Goal: Use online tool/utility: Utilize a website feature to perform a specific function

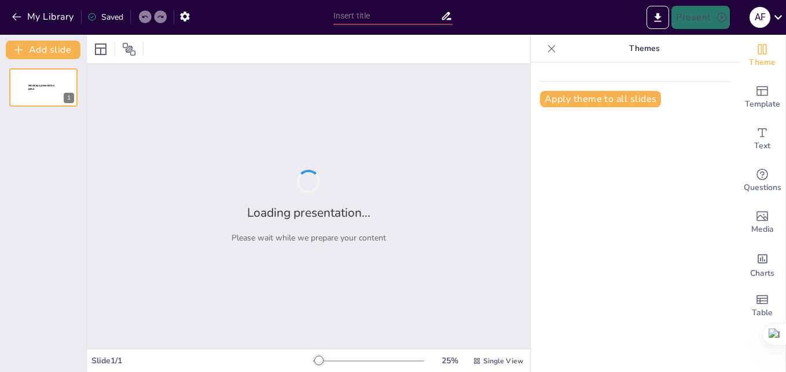
type input "Contrary Emotions: Vocabulary Dynamics in 'Cocoon'"
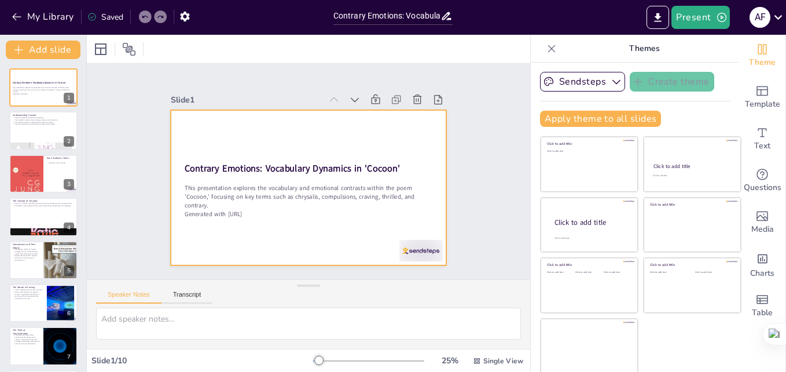
scroll to position [2, 0]
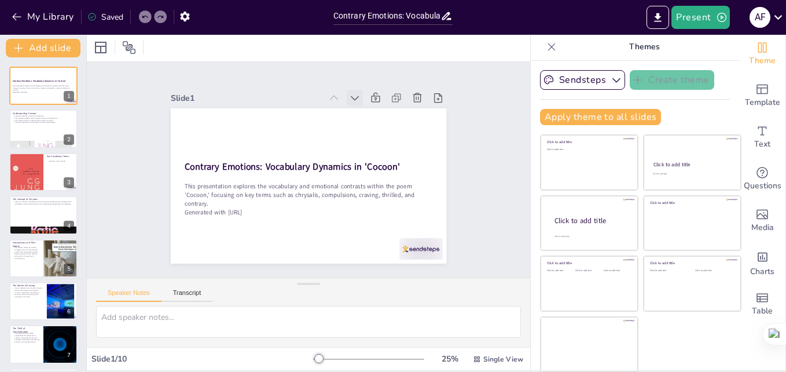
click at [362, 102] on icon at bounding box center [369, 109] width 14 height 14
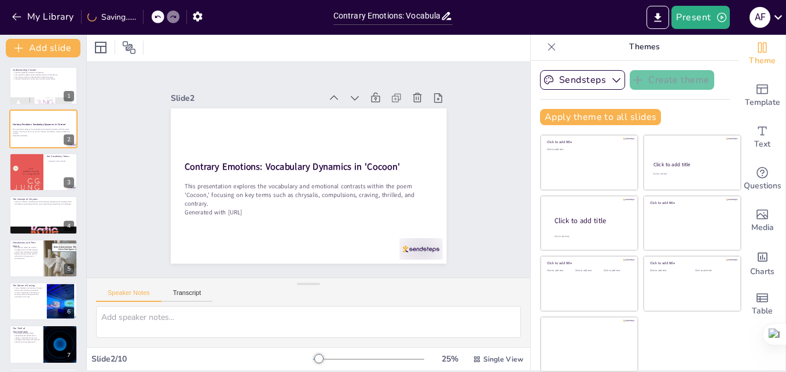
click at [348, 233] on icon at bounding box center [355, 240] width 15 height 15
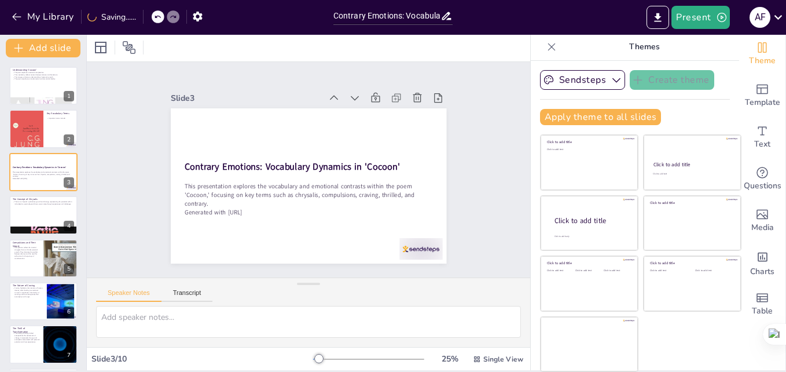
click at [312, 93] on icon at bounding box center [304, 84] width 16 height 16
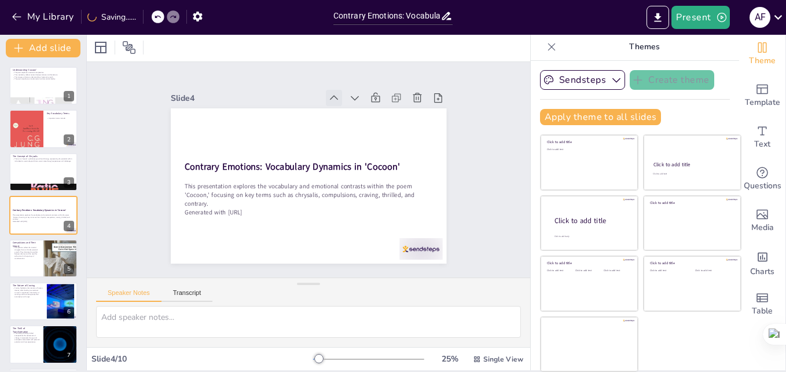
click at [274, 99] on icon at bounding box center [266, 107] width 16 height 16
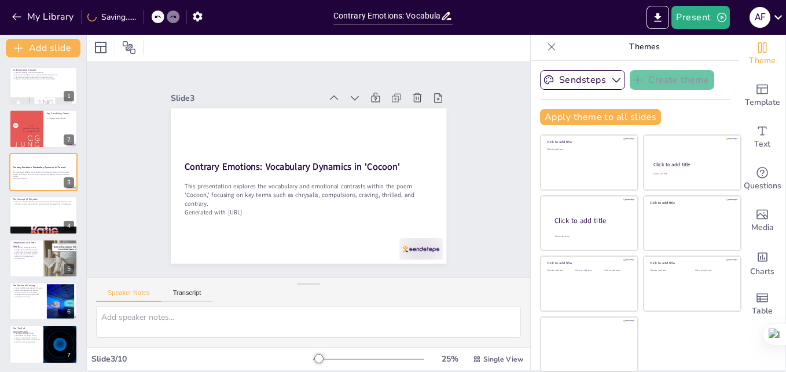
click at [335, 94] on icon at bounding box center [341, 100] width 13 height 13
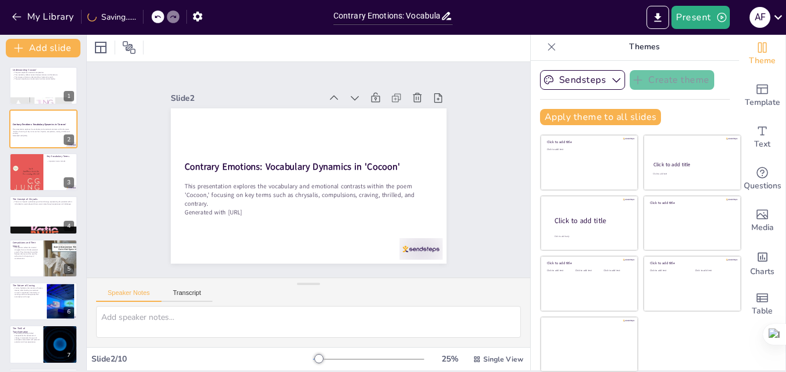
click at [288, 91] on icon at bounding box center [280, 99] width 16 height 16
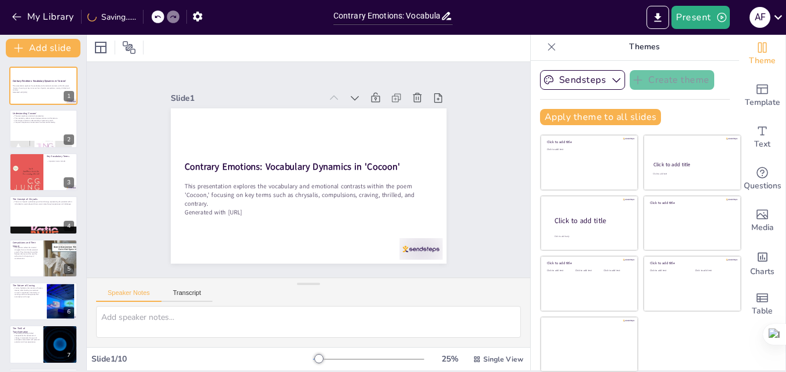
click at [241, 145] on icon at bounding box center [234, 151] width 13 height 13
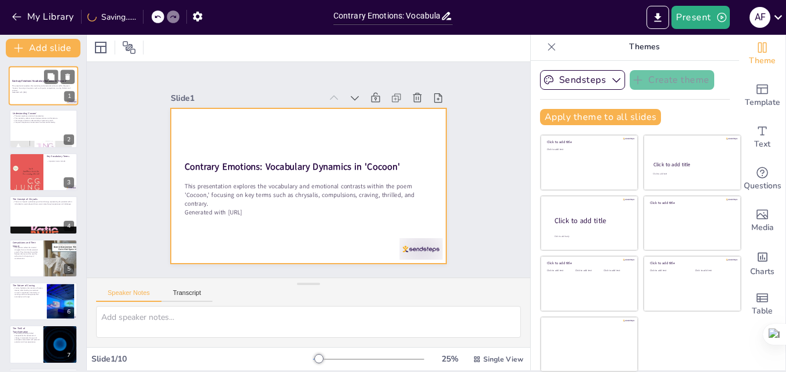
click at [36, 71] on div at bounding box center [43, 85] width 69 height 39
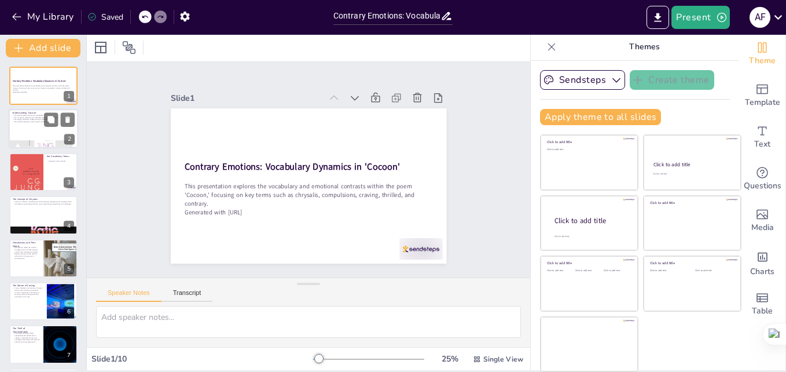
click at [47, 127] on div at bounding box center [43, 128] width 69 height 39
type textarea "The exploration of emotional complexities in 'Cocoon' highlights the intricate …"
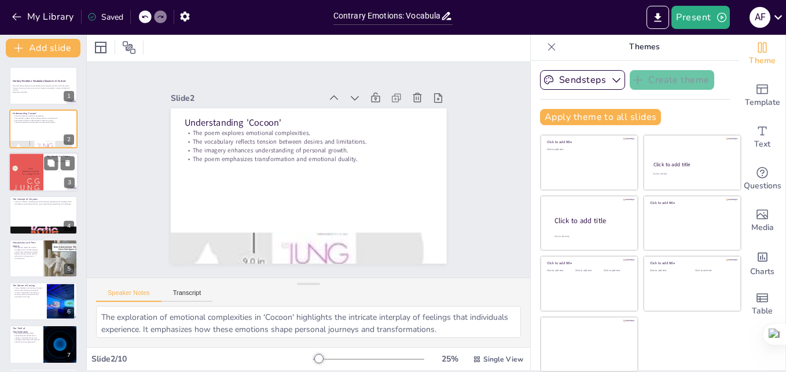
click at [35, 166] on div at bounding box center [26, 172] width 35 height 46
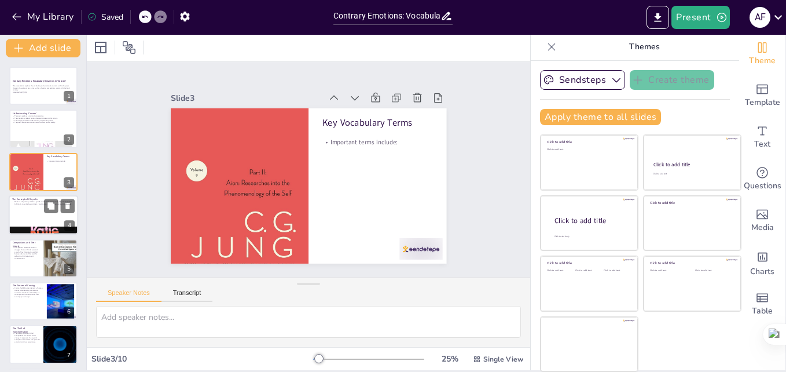
click at [33, 210] on div at bounding box center [43, 214] width 69 height 39
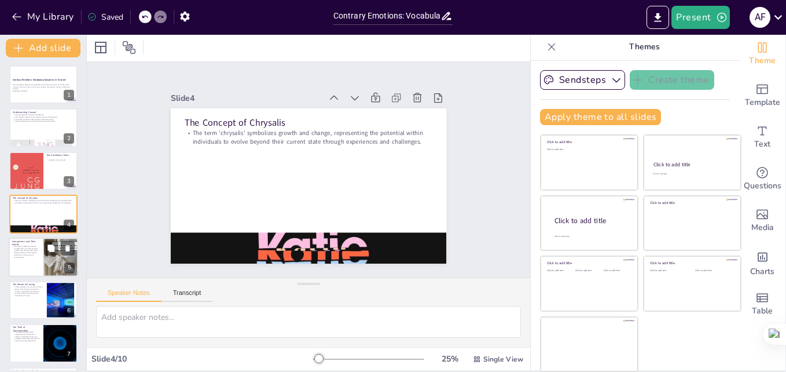
click at [37, 241] on p "Compulsions and Their Impact" at bounding box center [26, 242] width 28 height 6
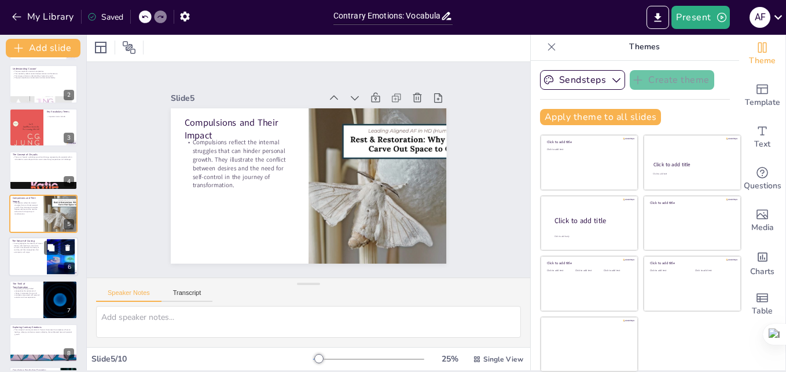
click at [33, 254] on div at bounding box center [43, 256] width 69 height 39
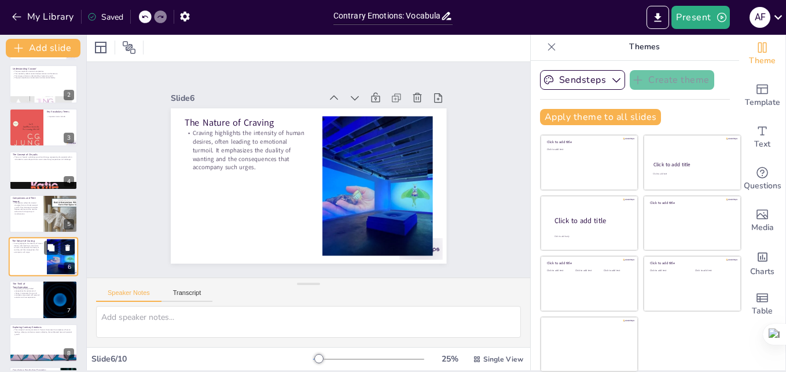
scroll to position [87, 0]
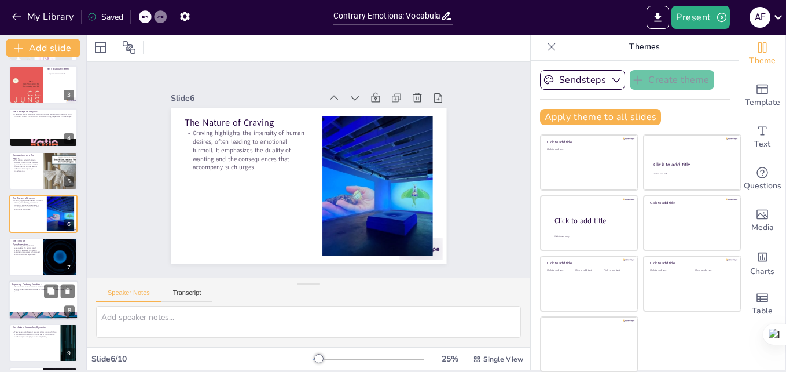
click at [29, 292] on p "The concept of contrary emotions in 'Cocoon' showcases the complexity of human …" at bounding box center [43, 288] width 63 height 6
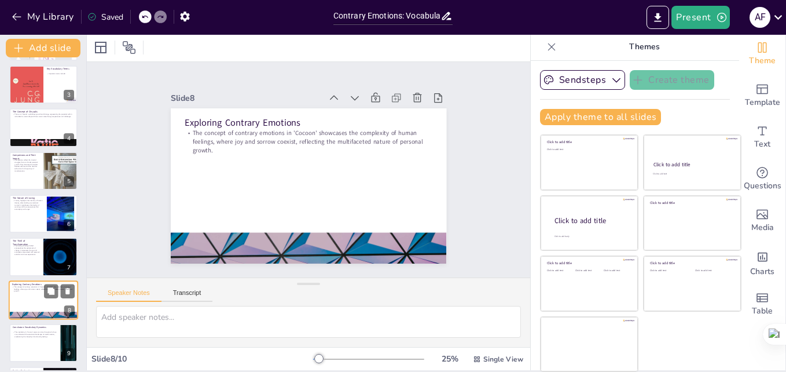
scroll to position [132, 0]
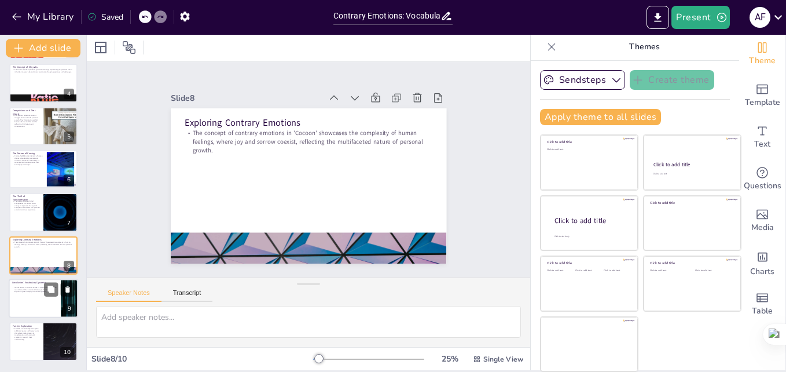
click at [30, 299] on div at bounding box center [43, 297] width 69 height 39
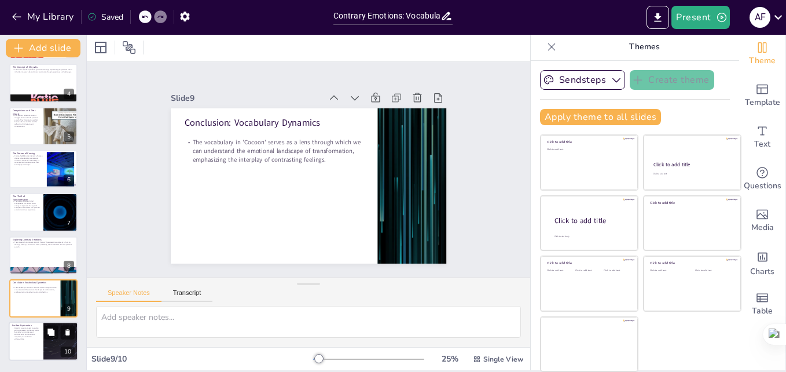
click at [35, 329] on p "Students are encouraged to explore additional poems and literary works that ref…" at bounding box center [26, 333] width 28 height 13
